Goal: Information Seeking & Learning: Learn about a topic

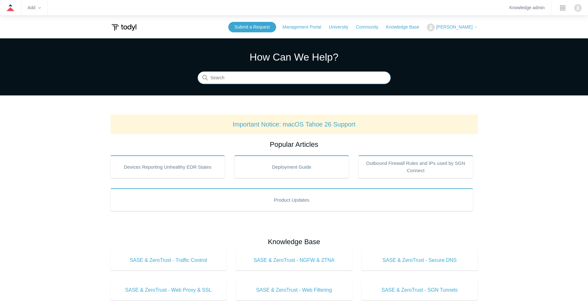
click at [251, 80] on input "Search" at bounding box center [294, 78] width 193 height 13
type input "group policy"
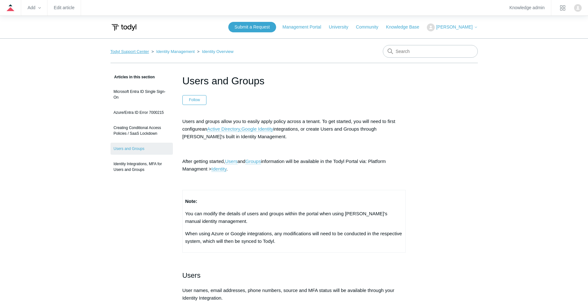
click at [131, 52] on link "Todyl Support Center" at bounding box center [130, 51] width 39 height 5
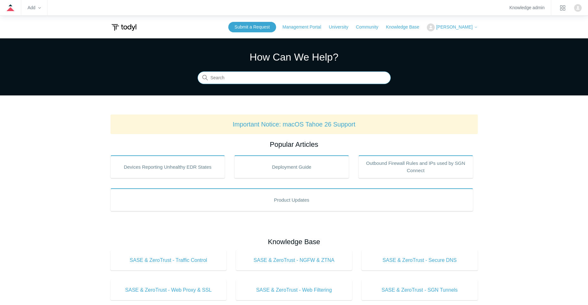
click at [225, 76] on input "Search" at bounding box center [294, 78] width 193 height 13
type input "gpo"
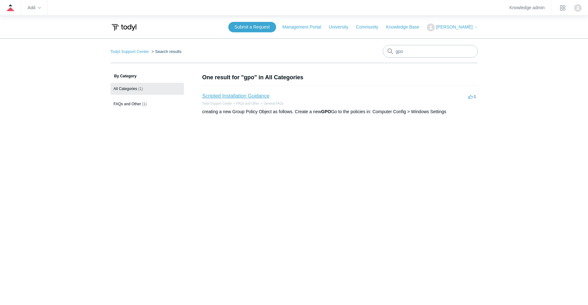
click at [226, 95] on link "Scripted Installation Guidance" at bounding box center [235, 95] width 67 height 5
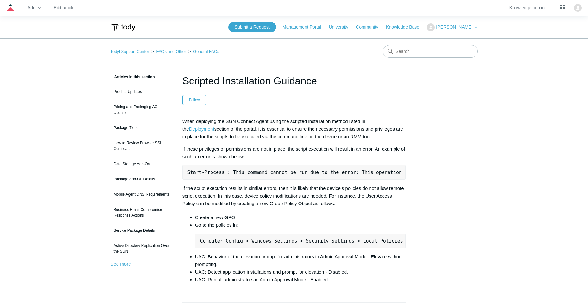
click at [121, 265] on link "See more" at bounding box center [121, 263] width 21 height 5
